Goal: Find specific page/section: Find specific page/section

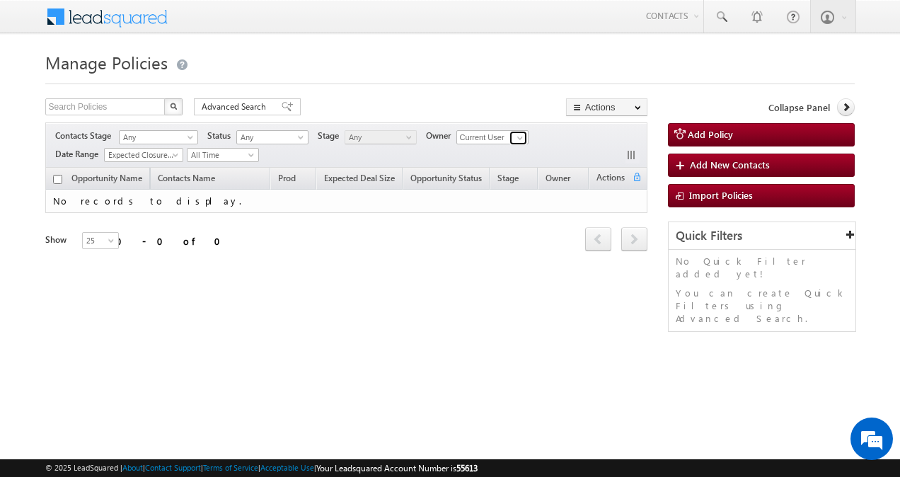
click at [519, 139] on span at bounding box center [519, 137] width 11 height 11
click at [505, 149] on link "Any" at bounding box center [492, 152] width 73 height 16
type input "Any"
click at [174, 149] on span "Expected Closure Date" at bounding box center [142, 155] width 74 height 13
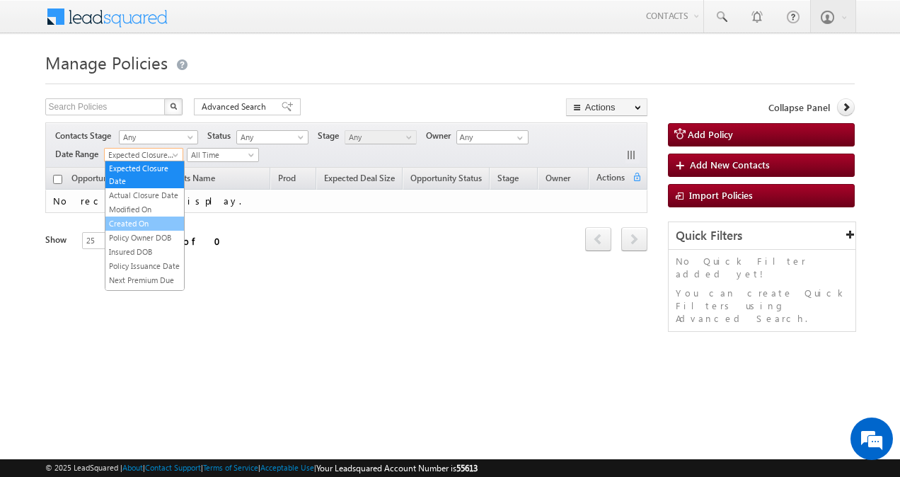
click at [150, 230] on link "Created On" at bounding box center [144, 223] width 79 height 13
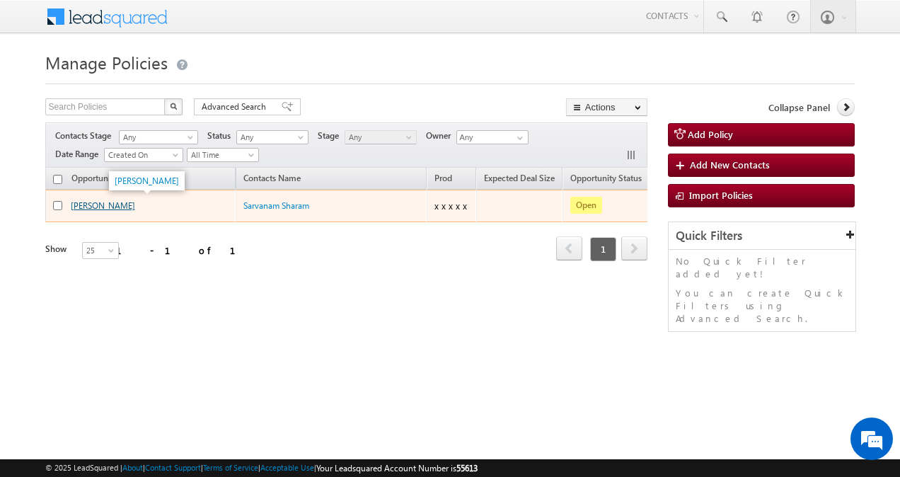
click at [95, 204] on link "[PERSON_NAME]" at bounding box center [103, 205] width 64 height 11
